Goal: Check status

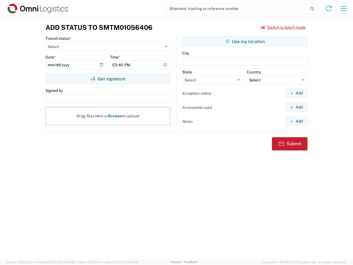
click at [237, 9] on input "search" at bounding box center [237, 8] width 143 height 10
click at [313, 9] on icon at bounding box center [313, 9] width 8 height 8
click at [329, 9] on icon at bounding box center [329, 8] width 9 height 9
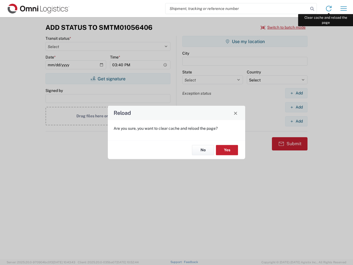
click at [344, 9] on div "Reload Are you sure, you want to clear cache and reload the page? No Yes" at bounding box center [176, 132] width 353 height 265
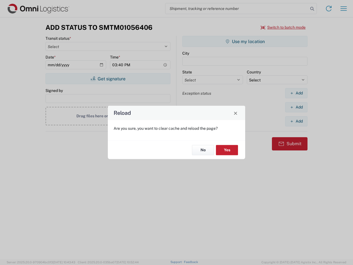
click at [284, 27] on div "Reload Are you sure, you want to clear cache and reload the page? No Yes" at bounding box center [176, 132] width 353 height 265
click at [108, 79] on div "Reload Are you sure, you want to clear cache and reload the page? No Yes" at bounding box center [176, 132] width 353 height 265
click at [245, 41] on div "Reload Are you sure, you want to clear cache and reload the page? No Yes" at bounding box center [176, 132] width 353 height 265
click at [297, 93] on div "Reload Are you sure, you want to clear cache and reload the page? No Yes" at bounding box center [176, 132] width 353 height 265
click at [297, 107] on div "Reload Are you sure, you want to clear cache and reload the page? No Yes" at bounding box center [176, 132] width 353 height 265
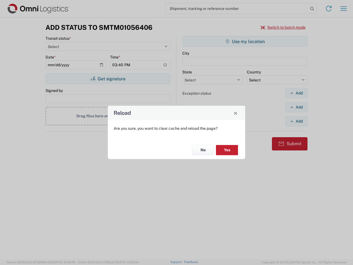
click at [297, 121] on div "Reload Are you sure, you want to clear cache and reload the page? No Yes" at bounding box center [176, 132] width 353 height 265
